Goal: Task Accomplishment & Management: Complete application form

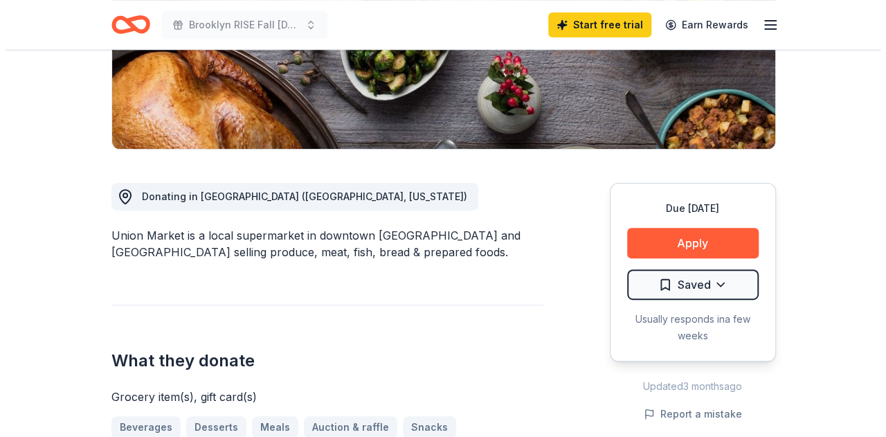
scroll to position [346, 0]
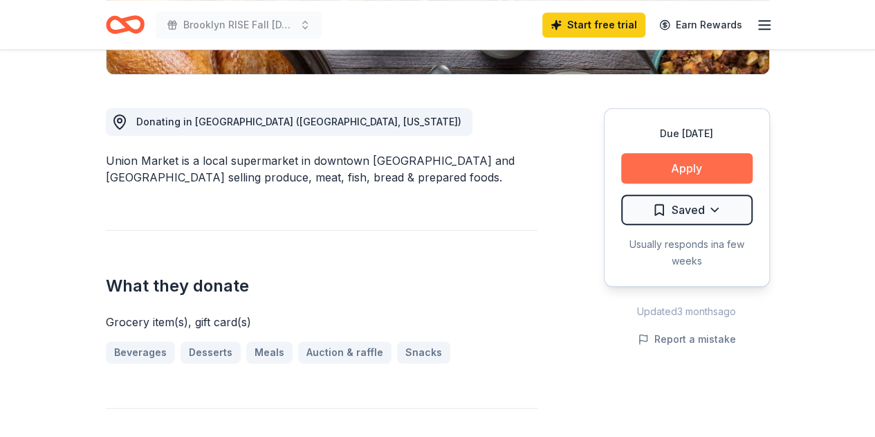
click at [733, 158] on button "Apply" at bounding box center [686, 168] width 131 height 30
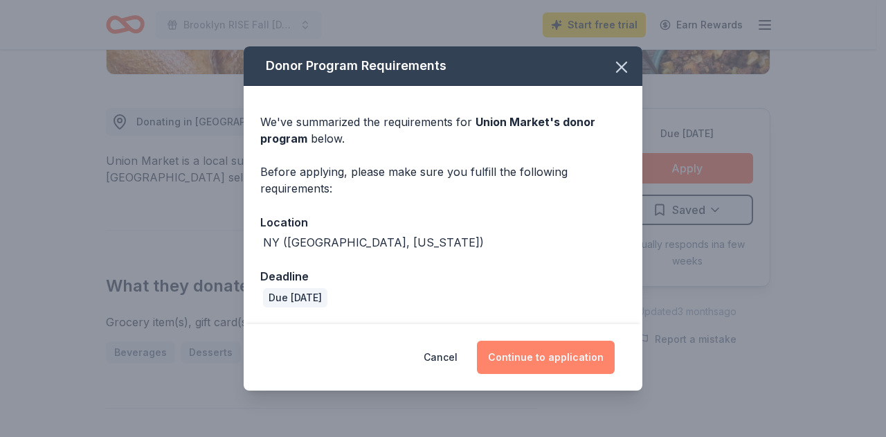
click at [520, 354] on button "Continue to application" at bounding box center [546, 356] width 138 height 33
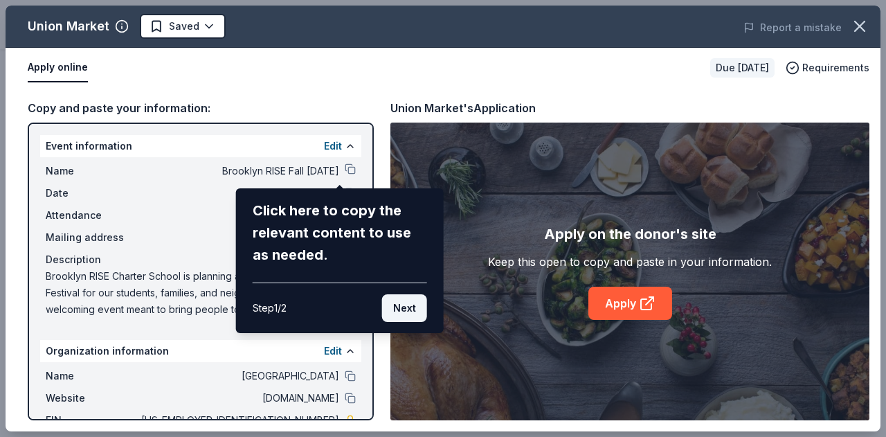
click at [425, 311] on button "Next" at bounding box center [404, 308] width 45 height 28
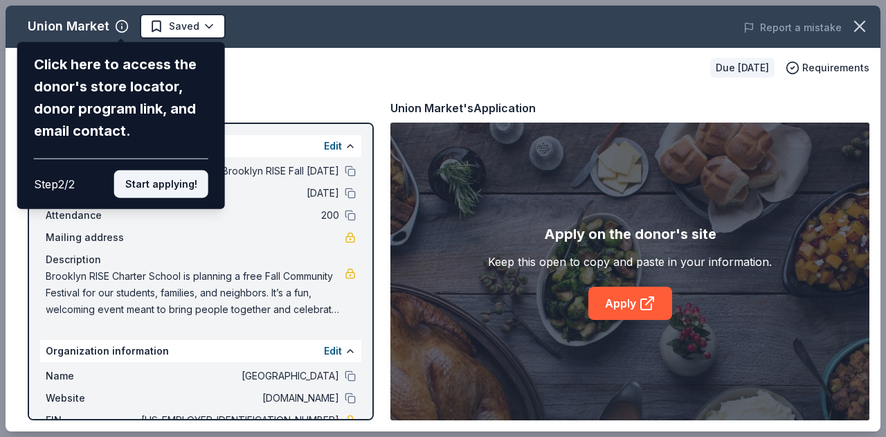
click at [144, 189] on button "Start applying!" at bounding box center [161, 184] width 94 height 28
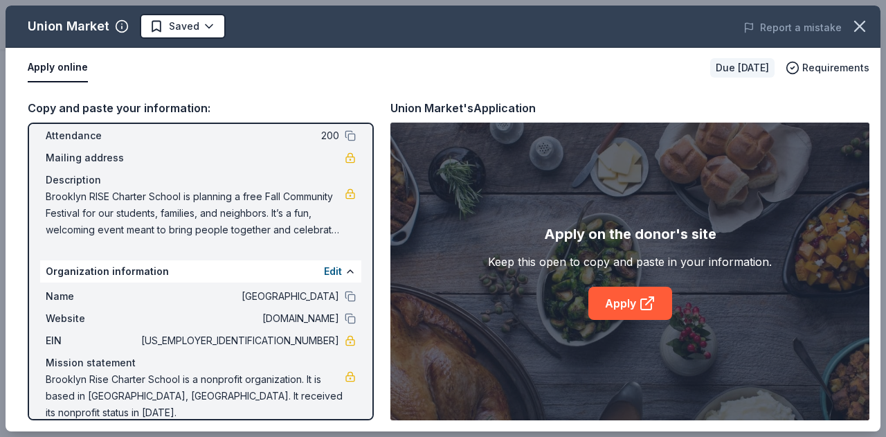
scroll to position [82, 0]
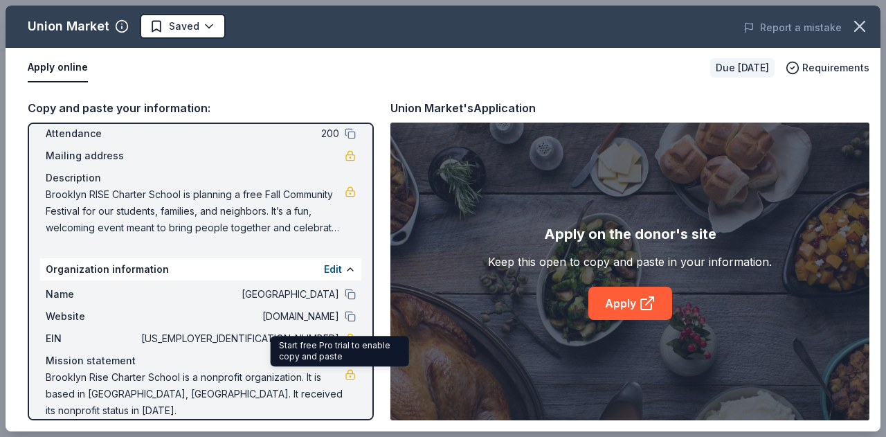
click at [345, 376] on link at bounding box center [350, 374] width 11 height 11
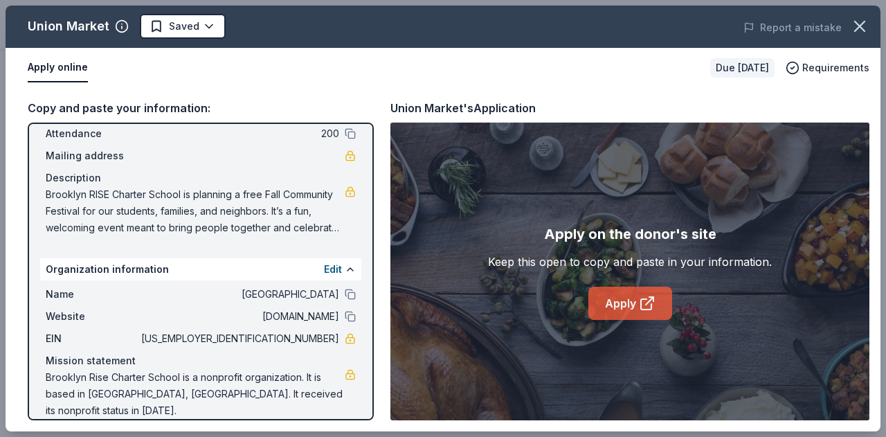
click at [610, 299] on link "Apply" at bounding box center [630, 302] width 84 height 33
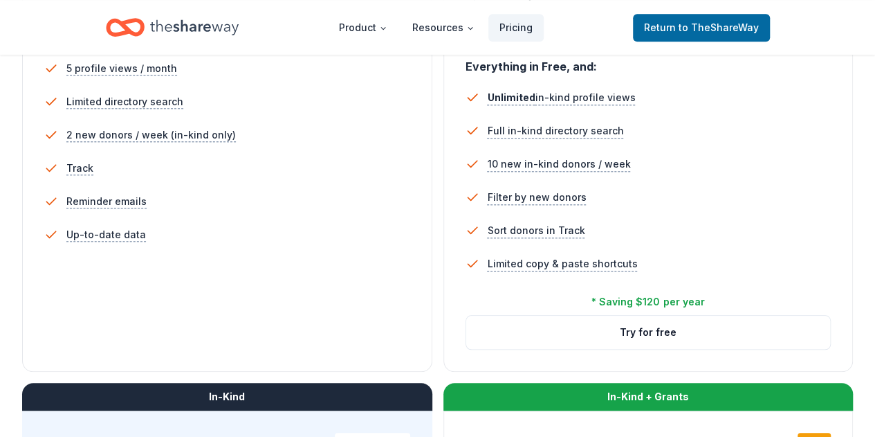
scroll to position [484, 0]
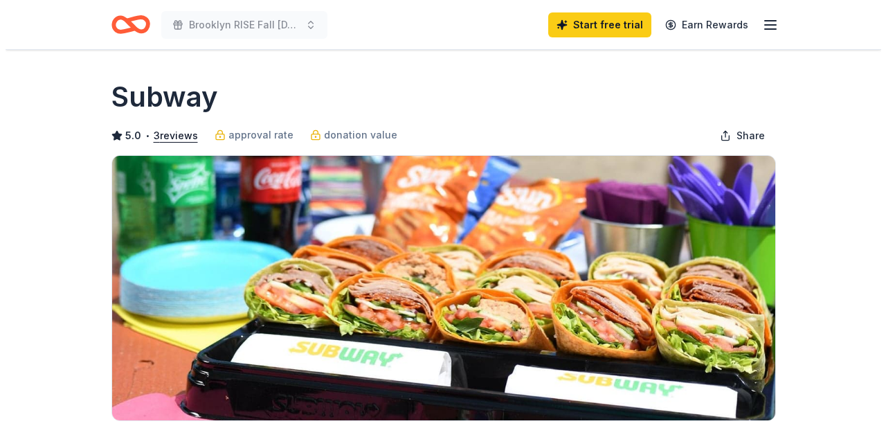
scroll to position [623, 0]
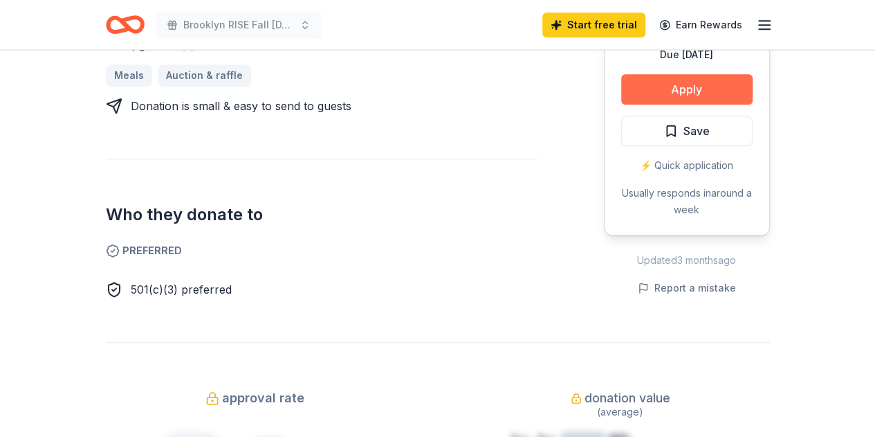
click at [660, 96] on button "Apply" at bounding box center [686, 89] width 131 height 30
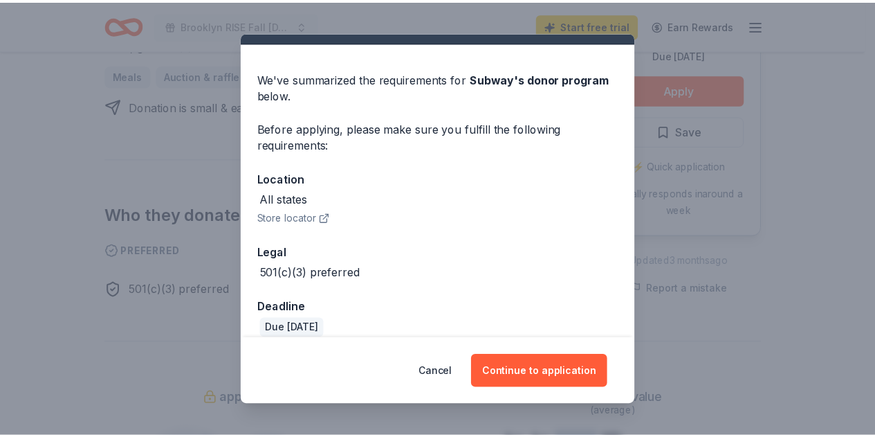
scroll to position [44, 0]
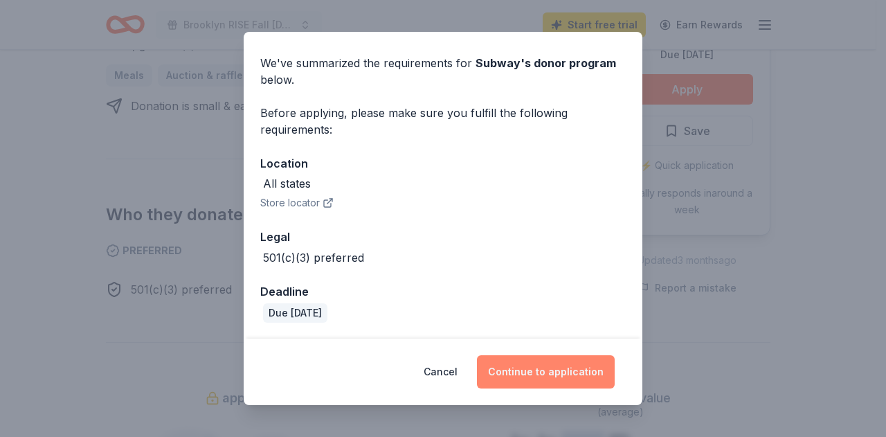
click at [550, 372] on button "Continue to application" at bounding box center [546, 371] width 138 height 33
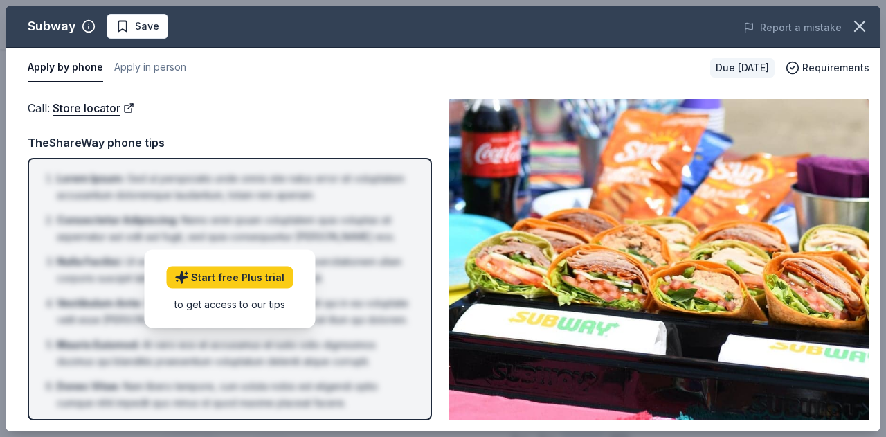
click at [875, 17] on div "Report a mistake" at bounding box center [710, 27] width 339 height 39
click at [855, 29] on icon "button" at bounding box center [859, 26] width 19 height 19
